Goal: Task Accomplishment & Management: Manage account settings

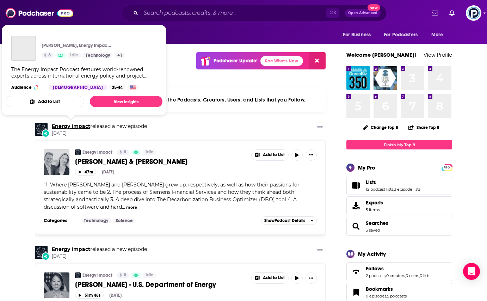
click at [72, 127] on link "Energy Impact" at bounding box center [71, 126] width 38 height 6
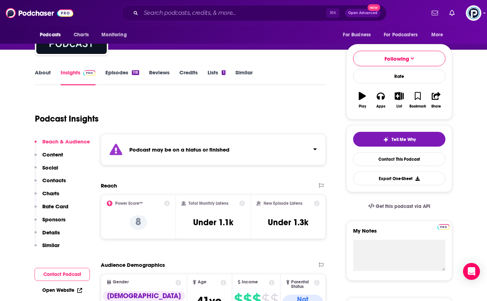
scroll to position [25, 0]
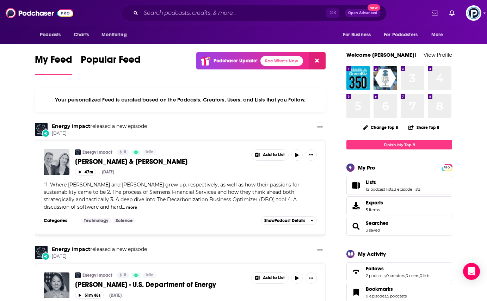
click at [477, 5] on div "Podcasts Charts Monitoring ⌘ K Open Advanced New For Business For Podcasters Mo…" at bounding box center [243, 13] width 487 height 26
click at [476, 13] on img "Logged in as PiperComms" at bounding box center [473, 12] width 15 height 15
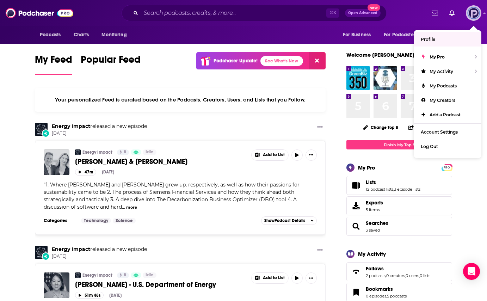
click at [454, 38] on link "Profile" at bounding box center [447, 39] width 68 height 14
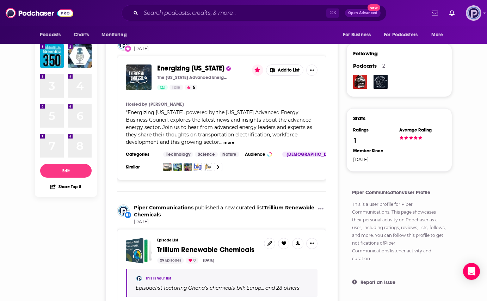
scroll to position [27, 0]
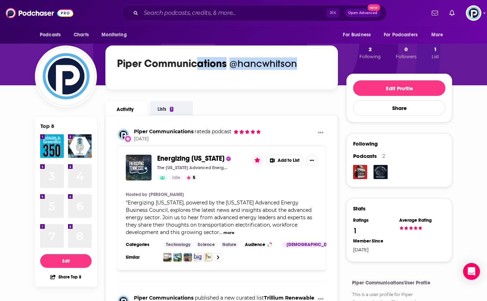
drag, startPoint x: 310, startPoint y: 68, endPoint x: 197, endPoint y: 59, distance: 113.4
click at [197, 59] on div "Piper Communications @hancwhitson" at bounding box center [222, 63] width 212 height 15
click at [201, 59] on h1 "Piper Communications" at bounding box center [172, 63] width 110 height 13
click at [473, 12] on img "Logged in as hancwhitson" at bounding box center [473, 12] width 15 height 15
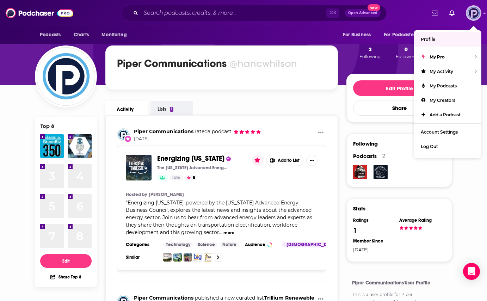
click at [455, 36] on link "Profile" at bounding box center [447, 39] width 68 height 14
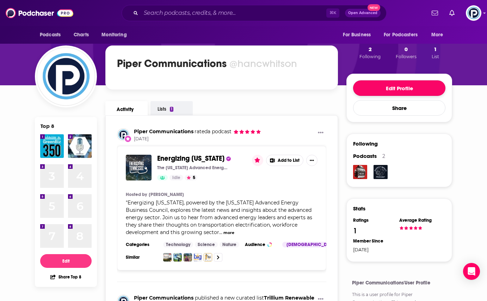
click at [405, 91] on button "Edit Profile" at bounding box center [399, 87] width 92 height 15
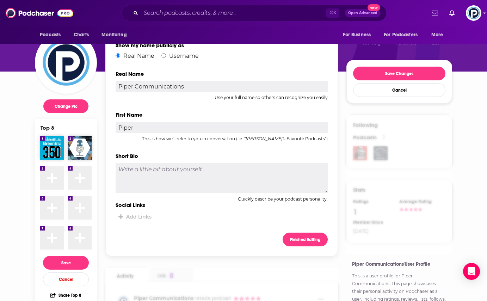
scroll to position [7, 0]
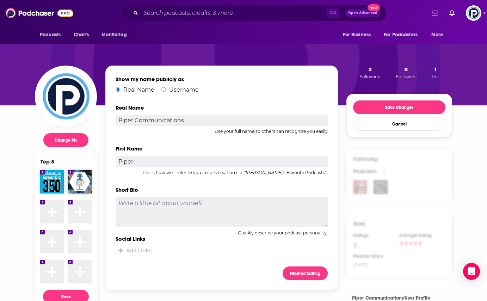
click at [166, 89] on label "Username" at bounding box center [179, 89] width 37 height 7
click at [166, 89] on input "Username" at bounding box center [163, 89] width 5 height 5
radio input "true"
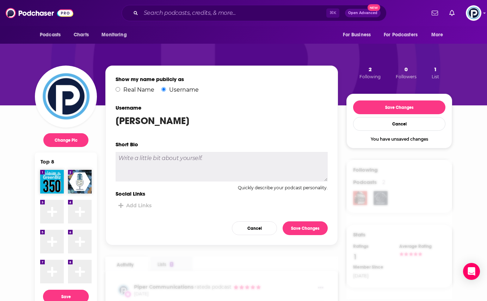
click at [162, 126] on div "[PERSON_NAME]" at bounding box center [222, 121] width 212 height 12
drag, startPoint x: 162, startPoint y: 122, endPoint x: 112, endPoint y: 123, distance: 50.4
click at [111, 123] on div "Show my name publicly as Real Name Username Username [PERSON_NAME] Short Bio Qu…" at bounding box center [221, 156] width 232 height 180
click at [112, 123] on div "Show my name publicly as Real Name Username Username [PERSON_NAME] Short Bio Qu…" at bounding box center [221, 156] width 232 height 180
click at [172, 161] on textarea at bounding box center [222, 167] width 212 height 30
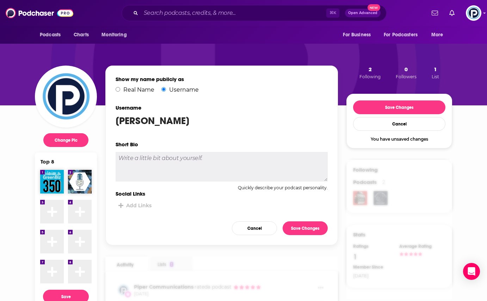
click at [179, 128] on div "Username [PERSON_NAME]" at bounding box center [222, 116] width 212 height 25
drag, startPoint x: 167, startPoint y: 121, endPoint x: 137, endPoint y: 122, distance: 29.6
click at [137, 122] on div "[PERSON_NAME]" at bounding box center [222, 121] width 212 height 12
drag, startPoint x: 137, startPoint y: 122, endPoint x: 147, endPoint y: 125, distance: 10.8
click at [137, 122] on div "[PERSON_NAME]" at bounding box center [222, 121] width 212 height 12
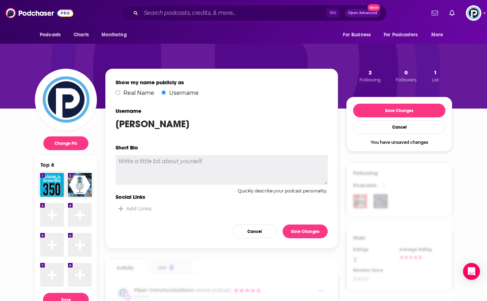
scroll to position [0, 0]
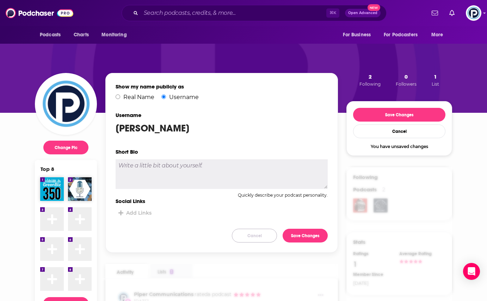
click at [251, 231] on button "Cancel" at bounding box center [254, 236] width 45 height 14
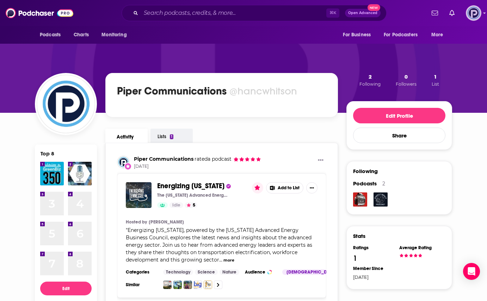
click at [469, 10] on img "Logged in as hancwhitson" at bounding box center [473, 12] width 15 height 15
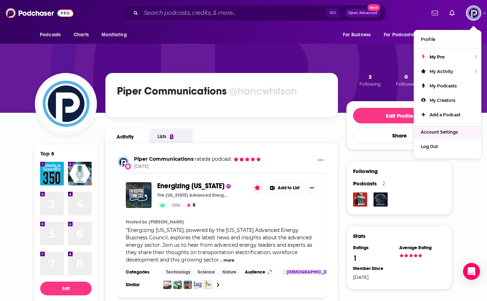
click at [453, 129] on link "Account Settings" at bounding box center [447, 132] width 68 height 14
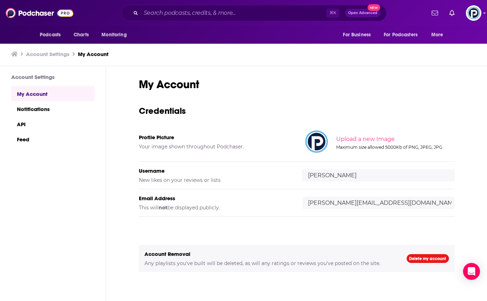
click at [384, 139] on input "file" at bounding box center [394, 139] width 351 height 32
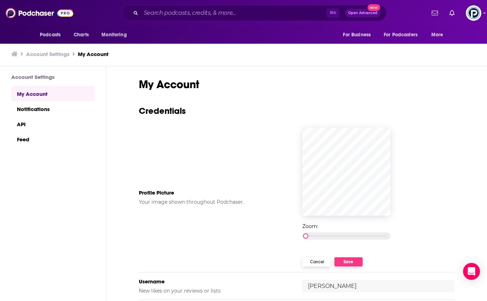
click at [357, 263] on button "Save" at bounding box center [348, 261] width 28 height 9
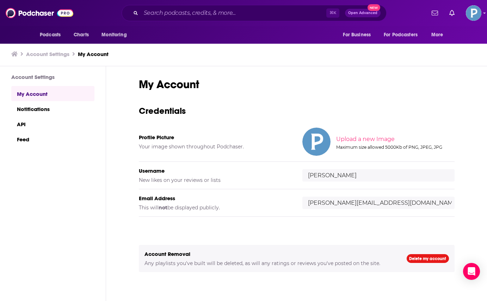
drag, startPoint x: 353, startPoint y: 177, endPoint x: 289, endPoint y: 179, distance: 64.1
click at [289, 179] on div "Username New likes on your reviews or lists [PERSON_NAME]" at bounding box center [297, 175] width 316 height 27
drag, startPoint x: 345, startPoint y: 179, endPoint x: 300, endPoint y: 178, distance: 45.4
click at [300, 178] on div "Username New likes on your reviews or lists [PERSON_NAME]" at bounding box center [297, 175] width 316 height 27
type input "pipercommunications"
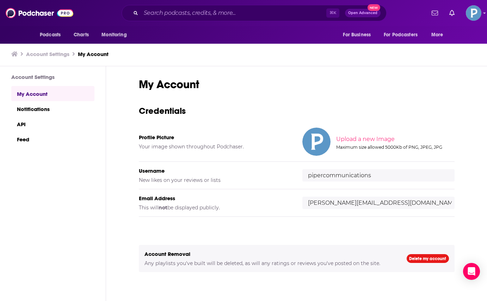
click at [378, 198] on input "[PERSON_NAME][EMAIL_ADDRESS][DOMAIN_NAME]" at bounding box center [378, 203] width 152 height 12
drag, startPoint x: 326, startPoint y: 203, endPoint x: 298, endPoint y: 202, distance: 27.8
click at [298, 202] on div "Email Address This will not be displayed publicly. [PERSON_NAME][EMAIL_ADDRESS]…" at bounding box center [297, 202] width 316 height 27
type input "[PERSON_NAME][EMAIL_ADDRESS][PERSON_NAME][DOMAIN_NAME]"
click at [284, 233] on div "My Account Credentials Profile Picture Your image shown throughout Podchaser. U…" at bounding box center [297, 194] width 316 height 235
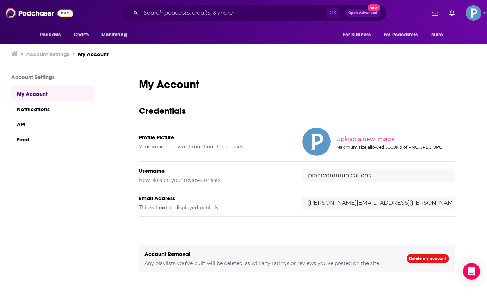
click at [248, 214] on div "Email Address This will not be displayed publicly. [PERSON_NAME][EMAIL_ADDRESS]…" at bounding box center [297, 202] width 316 height 27
click at [60, 109] on link "Notifications" at bounding box center [52, 108] width 83 height 15
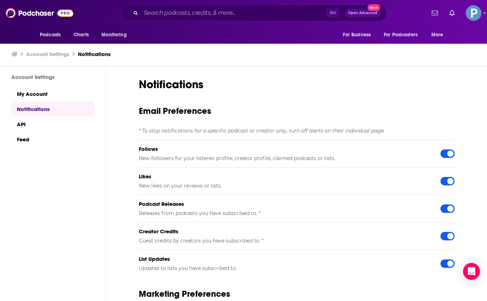
scroll to position [0, 0]
click at [46, 125] on link "API" at bounding box center [52, 123] width 83 height 15
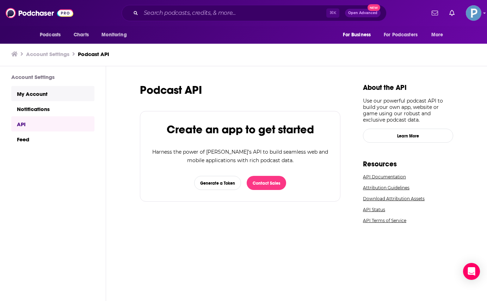
click at [44, 99] on link "My Account" at bounding box center [52, 93] width 83 height 15
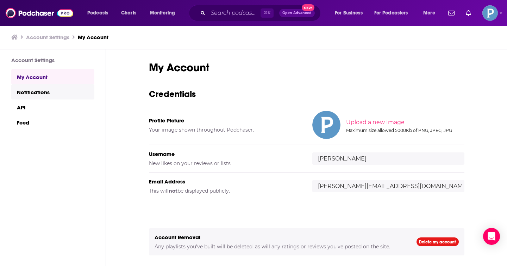
click at [56, 95] on link "Notifications" at bounding box center [52, 91] width 83 height 15
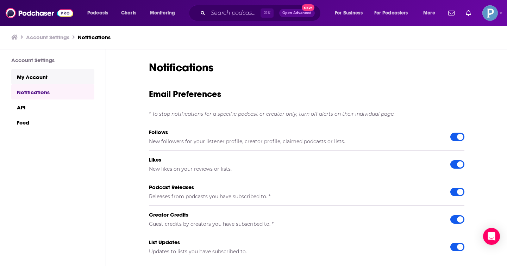
scroll to position [47, 0]
